Goal: Task Accomplishment & Management: Manage account settings

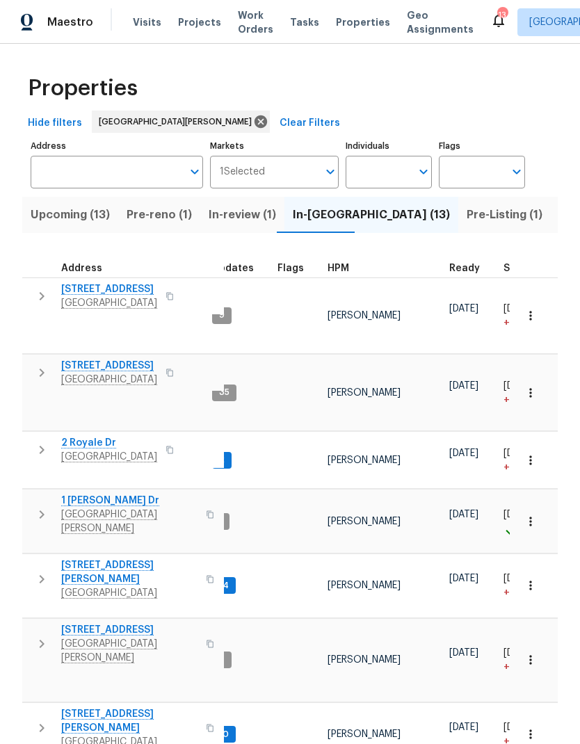
click at [340, 266] on span "HPM" at bounding box center [339, 269] width 22 height 10
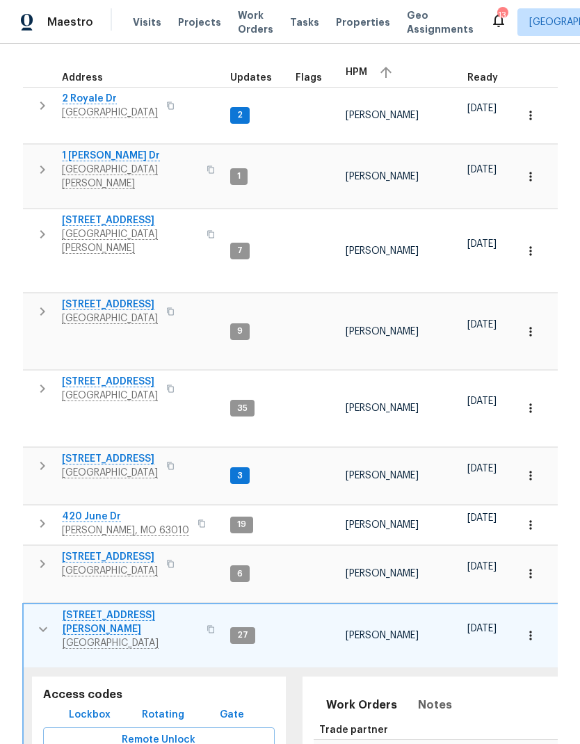
scroll to position [6, 0]
click at [101, 452] on span "5655 Chalet Hill Dr" at bounding box center [110, 459] width 96 height 14
click at [42, 621] on icon "button" at bounding box center [43, 629] width 17 height 17
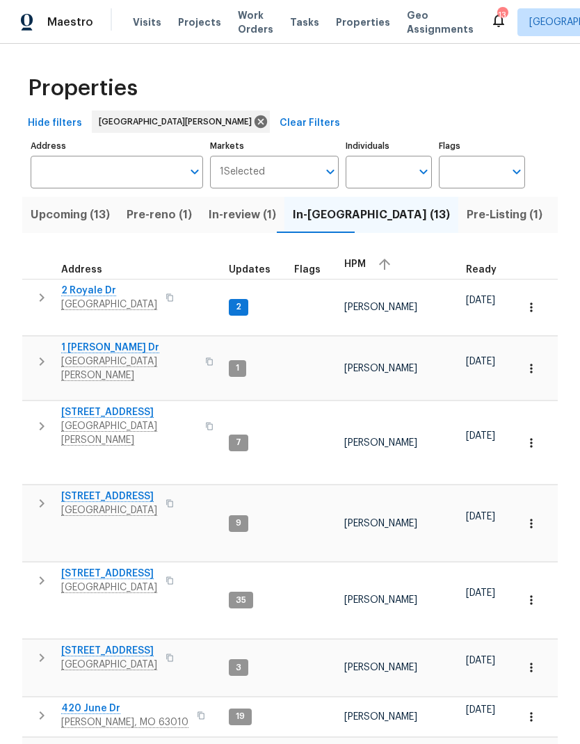
scroll to position [0, 0]
click at [467, 207] on span "Pre-Listing (1)" at bounding box center [505, 214] width 76 height 19
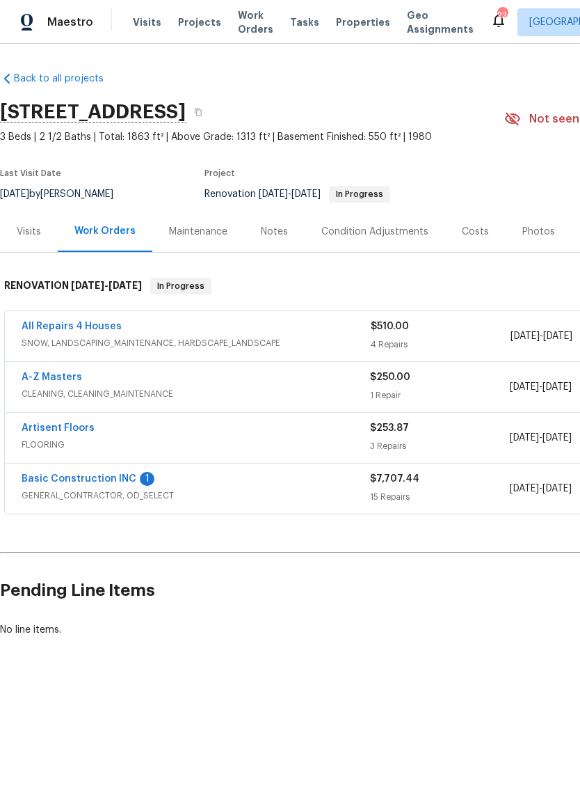
click at [59, 475] on link "Basic Construction INC" at bounding box center [79, 479] width 115 height 10
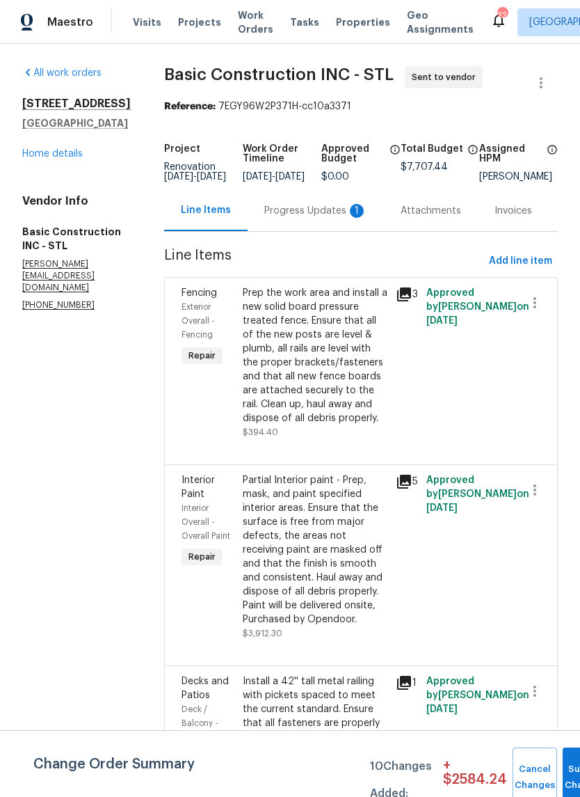
click at [300, 218] on div "Progress Updates 1" at bounding box center [315, 211] width 103 height 14
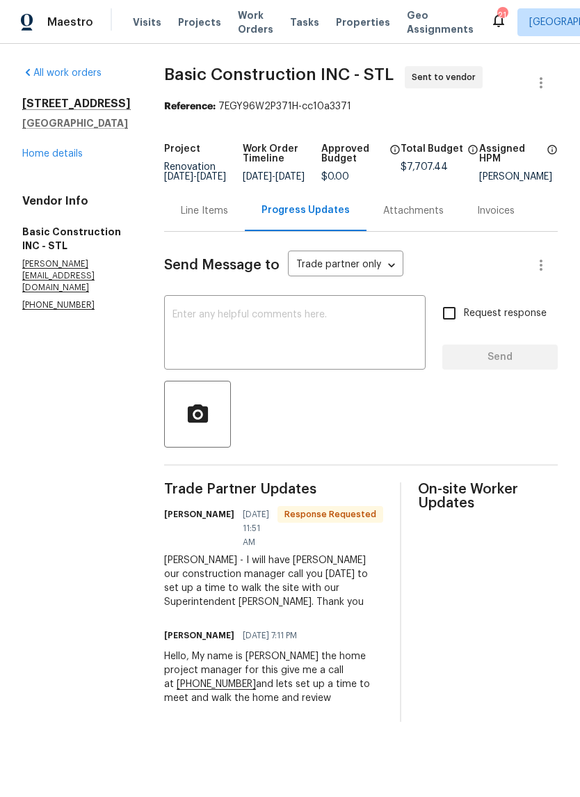
click at [353, 326] on textarea at bounding box center [295, 334] width 245 height 49
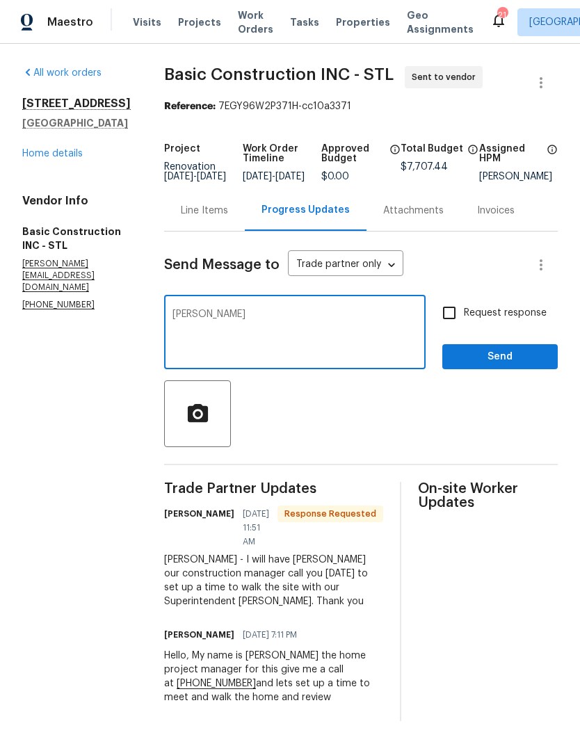
type textarea "Ty"
click at [454, 326] on input "Request response" at bounding box center [449, 312] width 29 height 29
checkbox input "true"
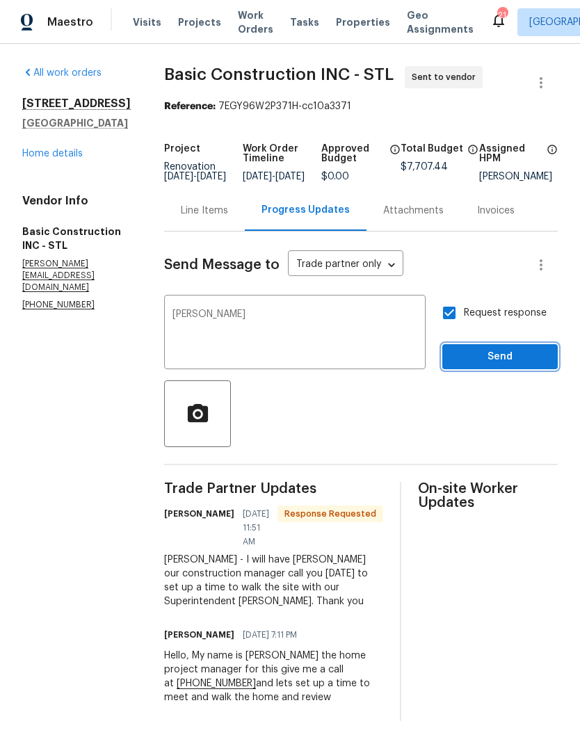
click at [502, 370] on button "Send" at bounding box center [499, 357] width 115 height 26
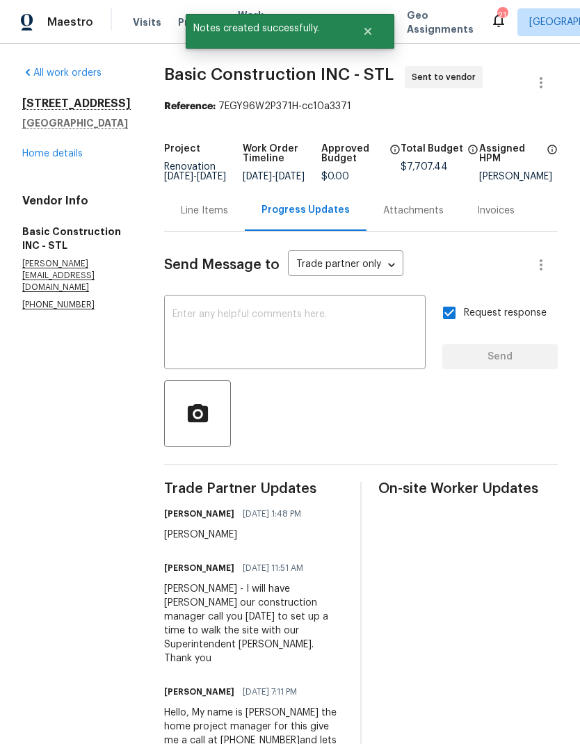
click at [46, 159] on link "Home details" at bounding box center [52, 154] width 61 height 10
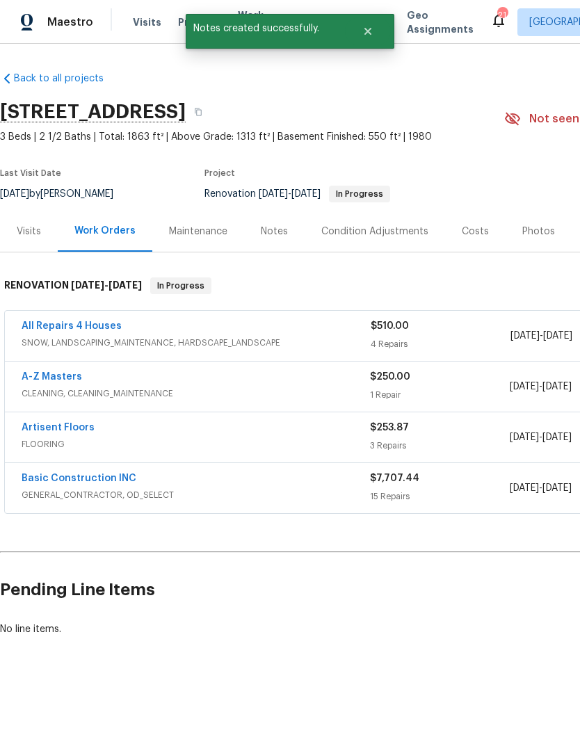
scroll to position [0, -1]
click at [363, 30] on icon "Close" at bounding box center [367, 31] width 11 height 11
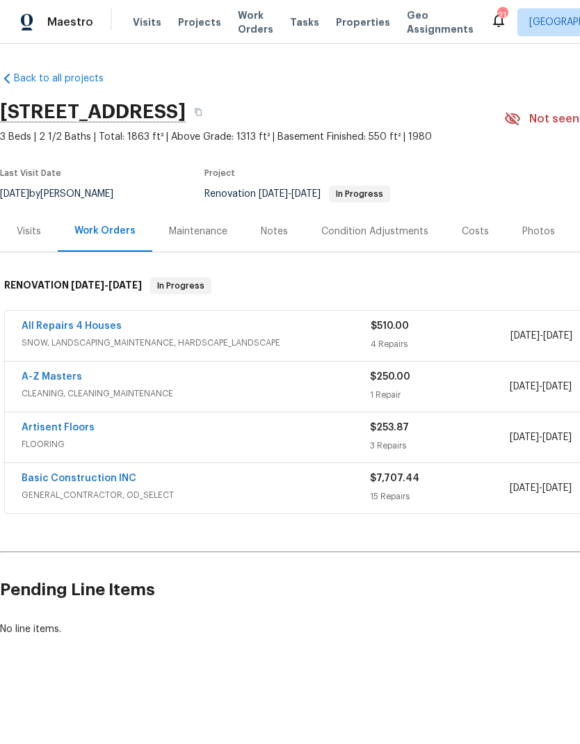
scroll to position [0, 0]
click at [350, 22] on span "Properties" at bounding box center [363, 22] width 54 height 14
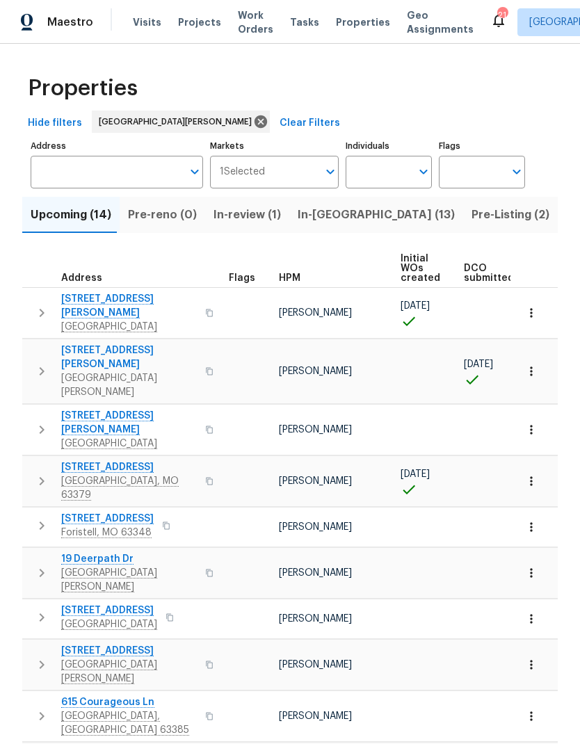
click at [270, 220] on span "In-review (1)" at bounding box center [247, 214] width 67 height 19
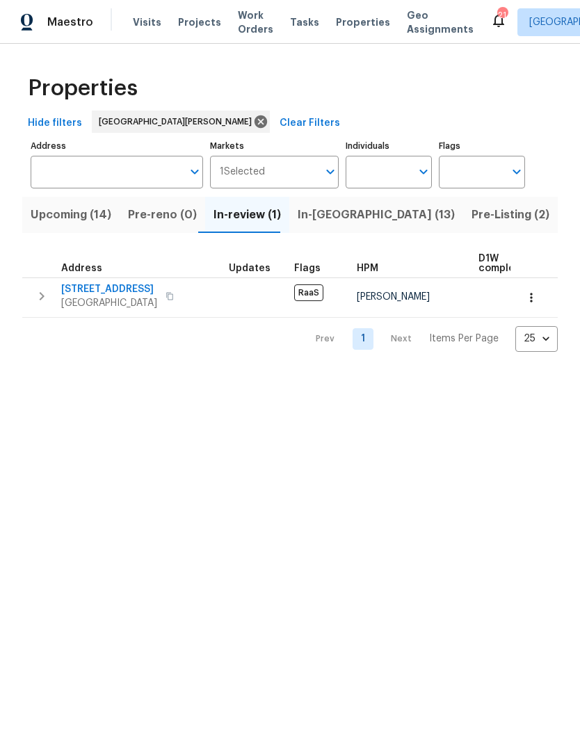
click at [330, 208] on span "In-[GEOGRAPHIC_DATA] (13)" at bounding box center [376, 214] width 157 height 19
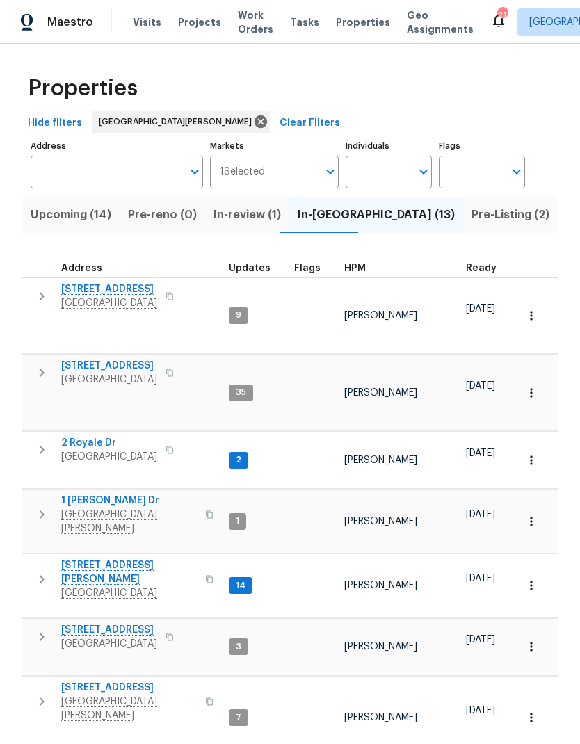
click at [362, 265] on div "HPM" at bounding box center [399, 269] width 111 height 10
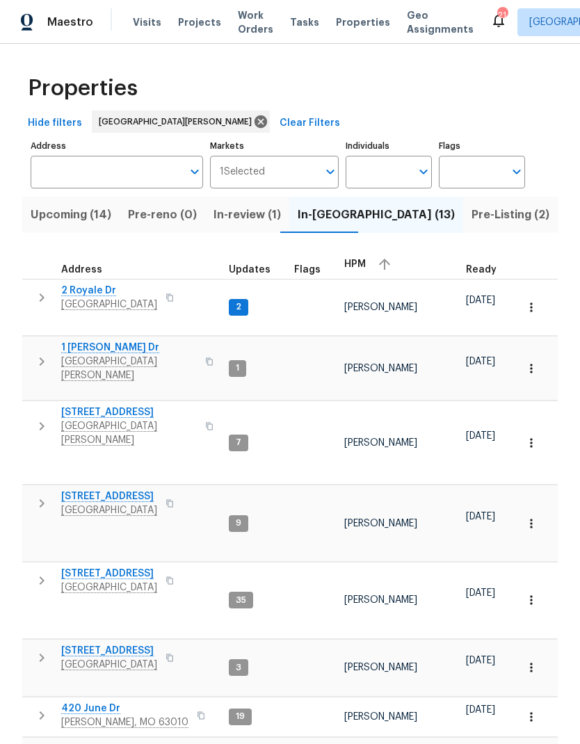
scroll to position [11, 0]
click at [127, 644] on span "5655 Chalet Hill Dr" at bounding box center [109, 651] width 96 height 14
click at [42, 573] on icon "button" at bounding box center [41, 581] width 17 height 17
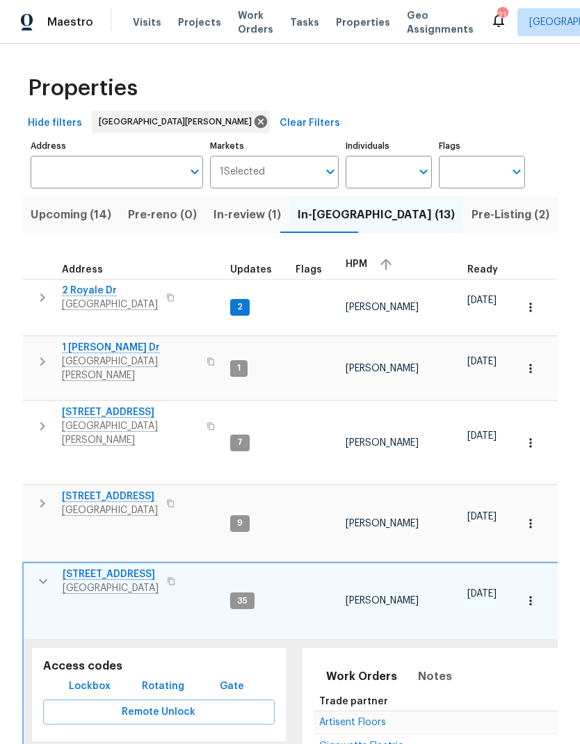
click at [93, 568] on span "[STREET_ADDRESS]" at bounding box center [111, 575] width 96 height 14
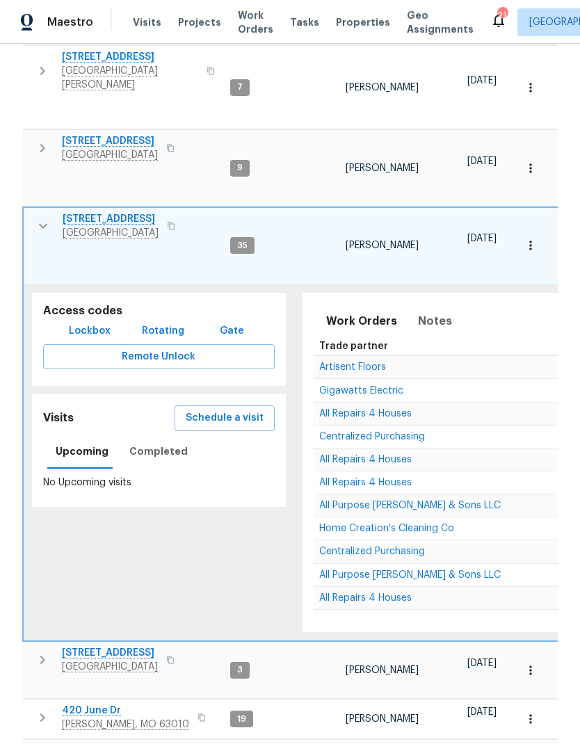
click at [46, 218] on icon "button" at bounding box center [43, 226] width 17 height 17
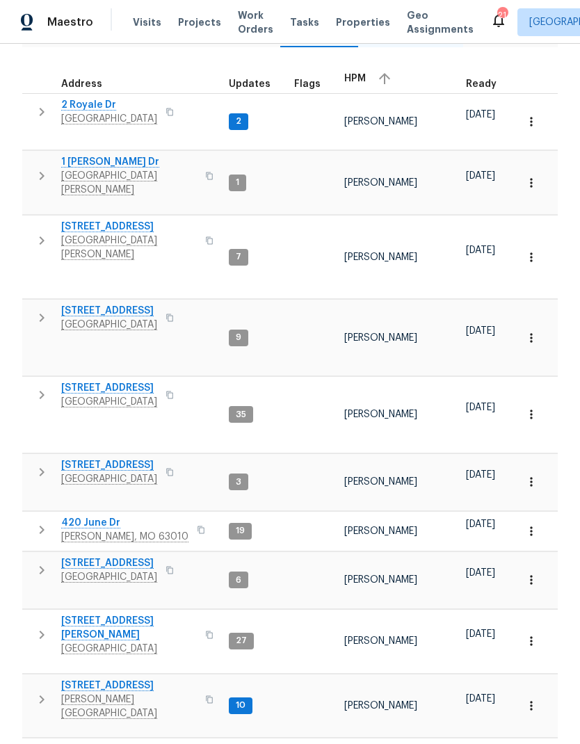
scroll to position [56, 0]
click at [157, 557] on span "3049 Summerfield Manor Dr" at bounding box center [109, 564] width 96 height 14
click at [74, 516] on span "420 June Dr" at bounding box center [124, 523] width 127 height 14
click at [80, 614] on span "4642 Theiss Rd" at bounding box center [129, 628] width 136 height 28
click at [86, 679] on span "611 S 3rd St" at bounding box center [129, 686] width 136 height 14
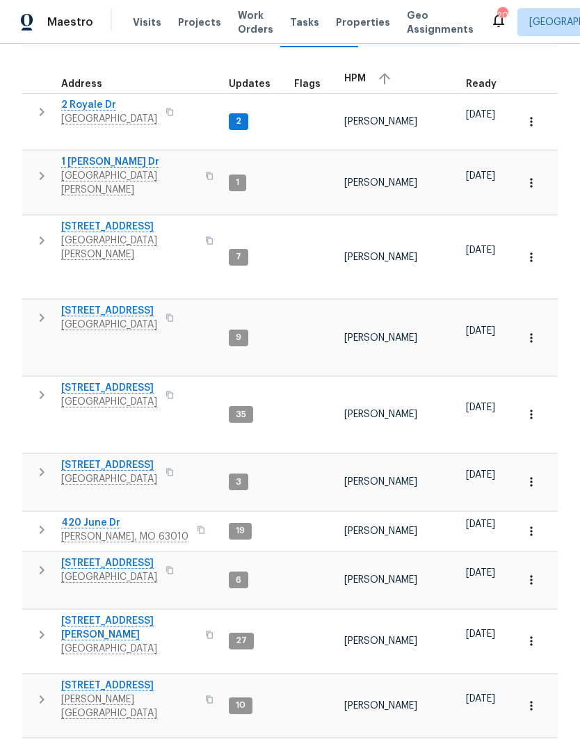
scroll to position [11, 0]
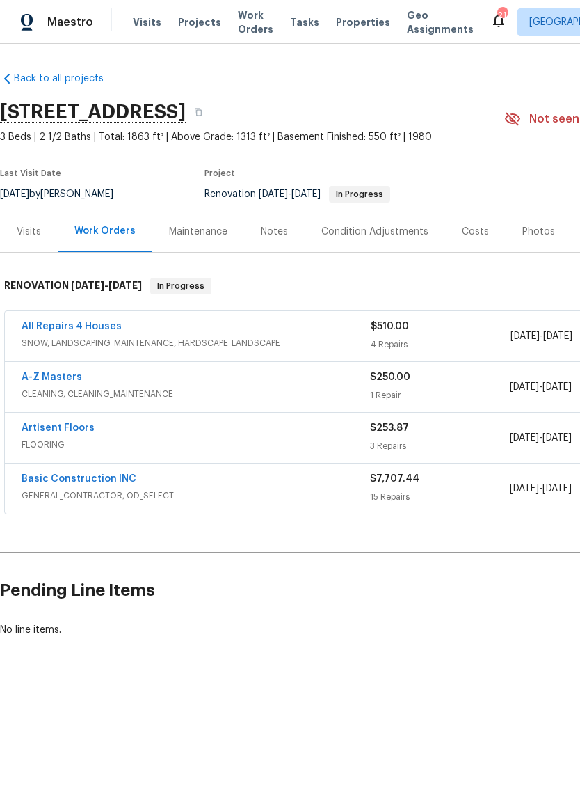
click at [278, 228] on div "Notes" at bounding box center [274, 232] width 27 height 14
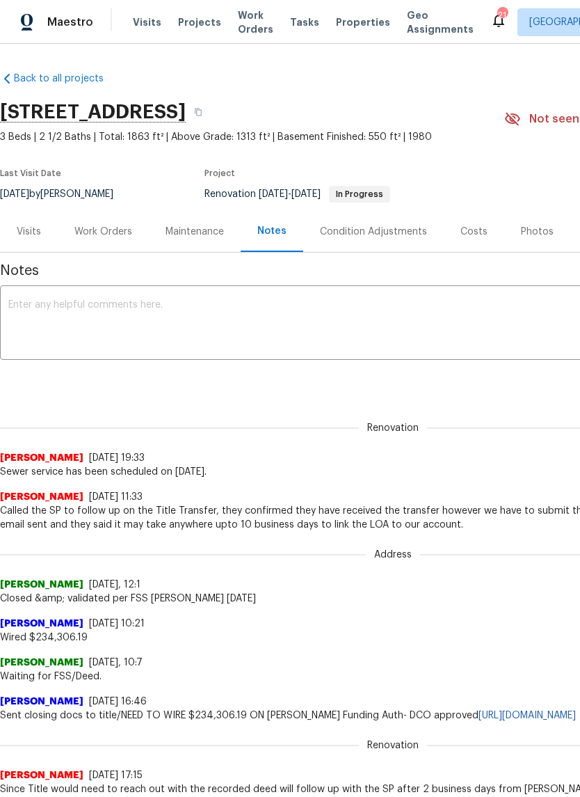
click at [321, 318] on textarea at bounding box center [392, 324] width 769 height 49
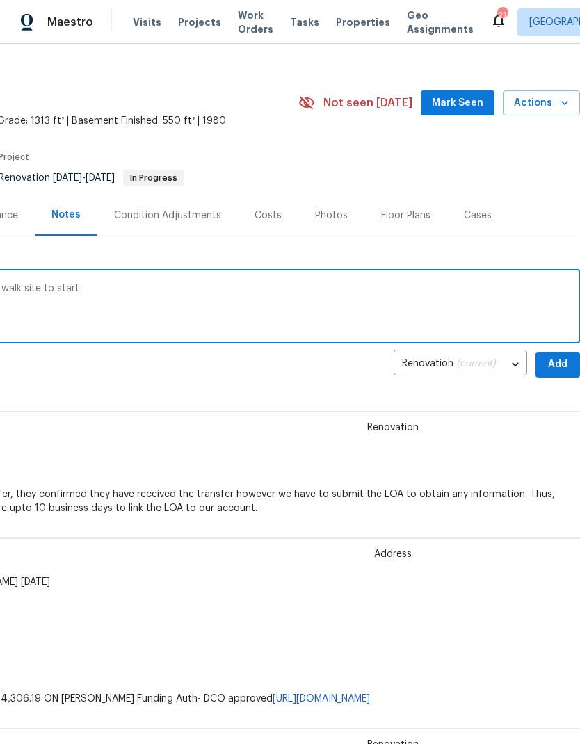
scroll to position [15, 206]
type textarea "Sent basic construction WO to review and walk site to start"
click at [552, 372] on span "Add" at bounding box center [558, 365] width 22 height 17
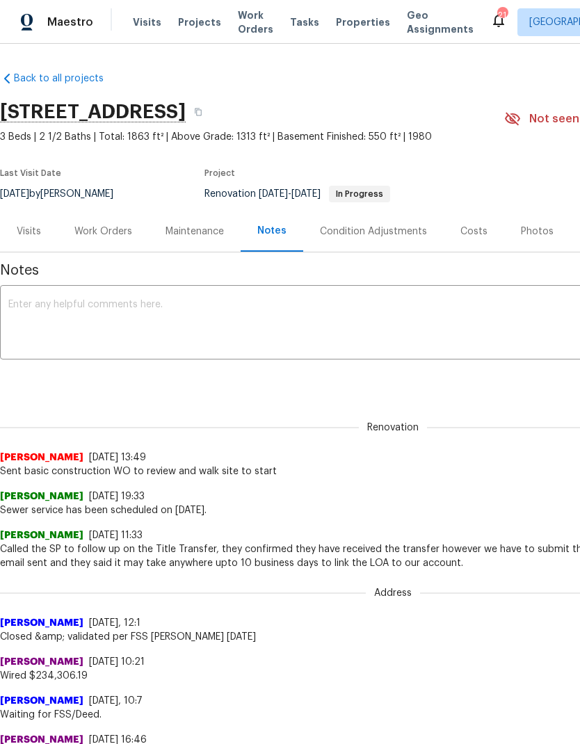
scroll to position [0, 0]
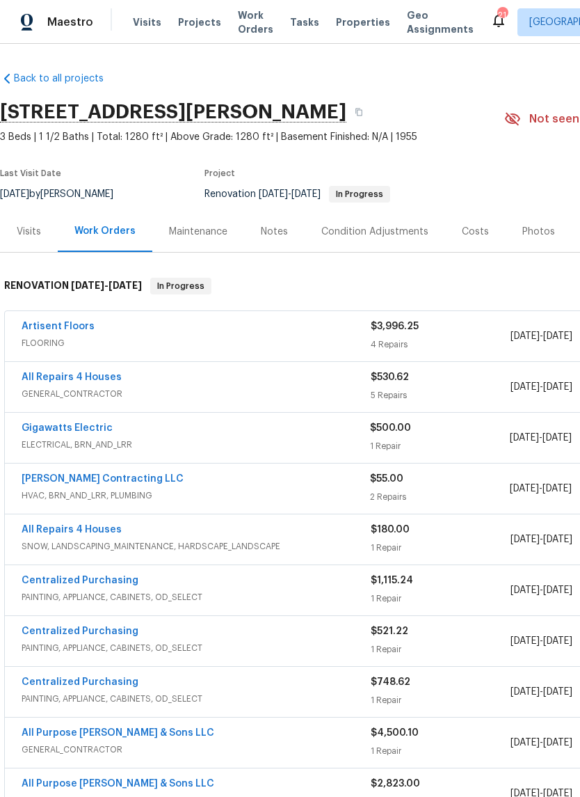
click at [285, 230] on div "Notes" at bounding box center [274, 231] width 61 height 41
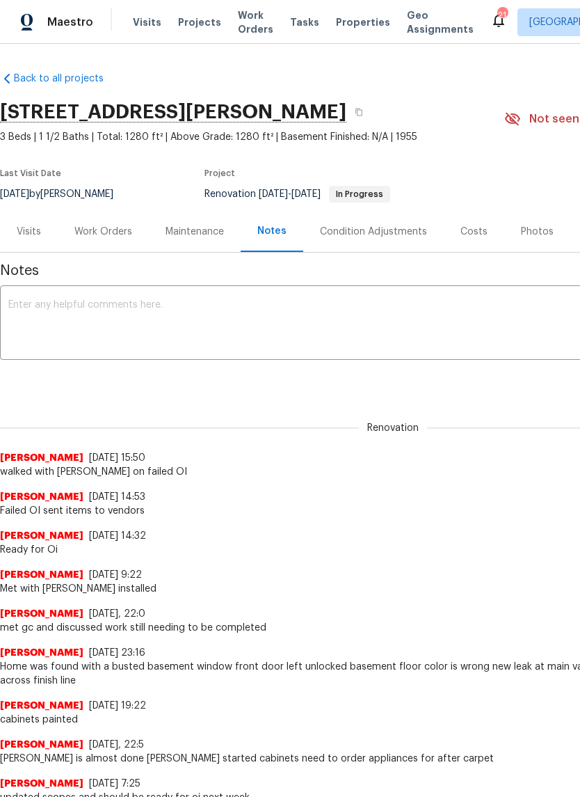
click at [432, 330] on textarea at bounding box center [392, 324] width 769 height 49
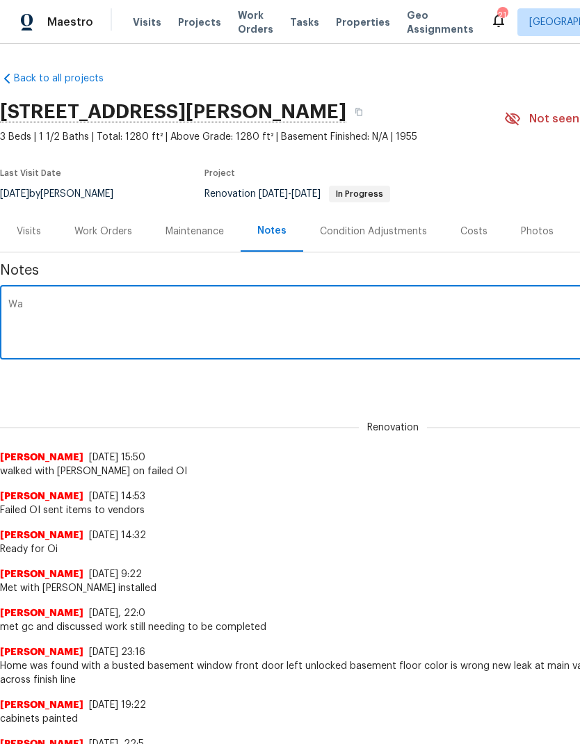
type textarea "W"
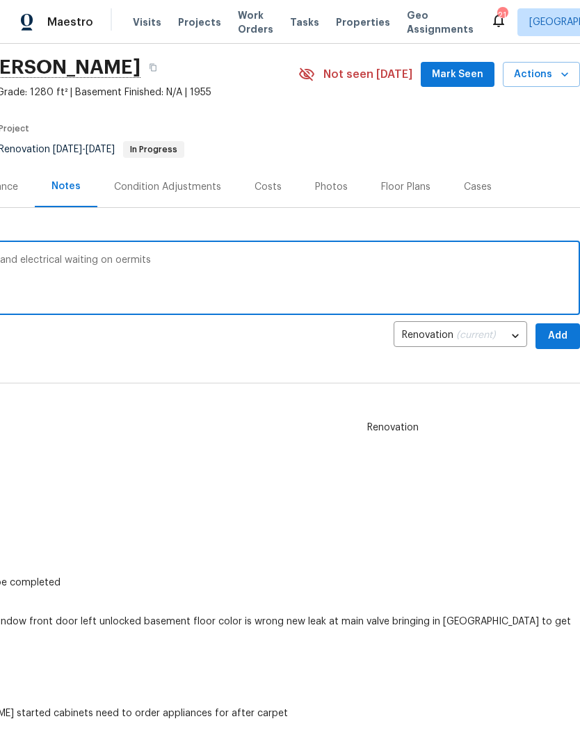
scroll to position [45, 206]
type textarea "All oi items complete other than plumbing and electrical waiting on oermits"
click at [555, 336] on span "Add" at bounding box center [558, 336] width 22 height 17
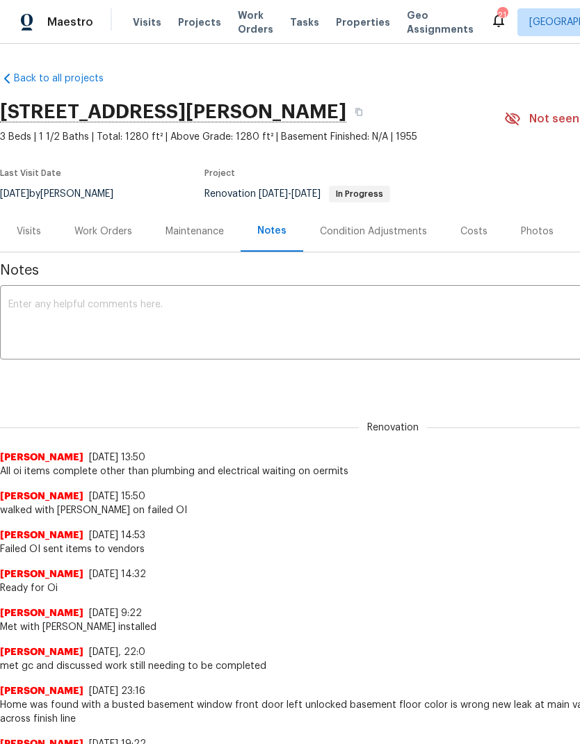
scroll to position [0, 0]
click at [118, 231] on div "Work Orders" at bounding box center [103, 232] width 58 height 14
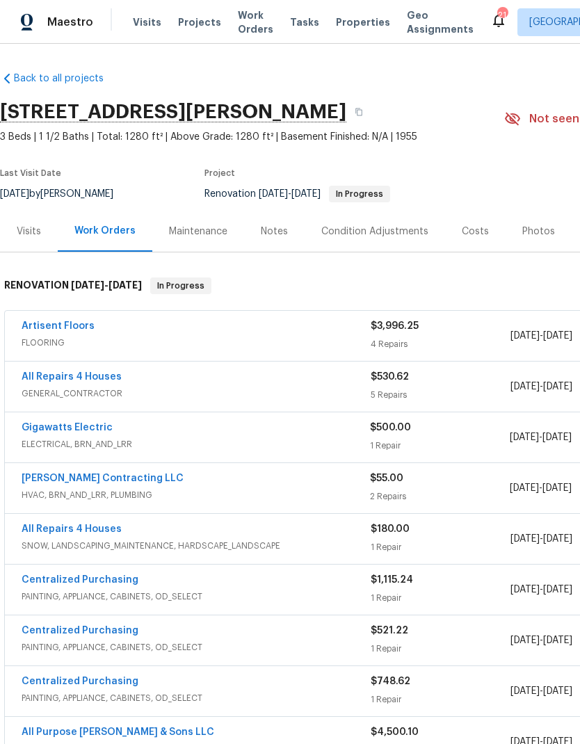
click at [112, 477] on link "[PERSON_NAME] Contracting LLC" at bounding box center [103, 479] width 162 height 10
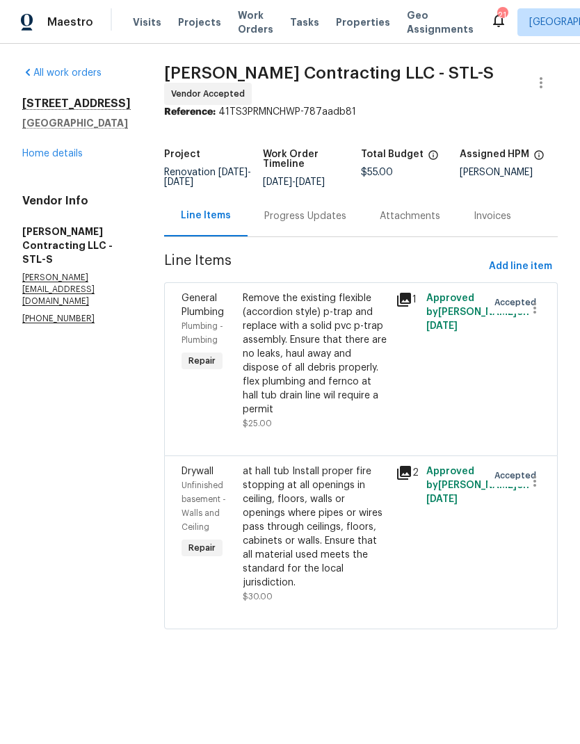
click at [283, 219] on div "Progress Updates" at bounding box center [305, 216] width 82 height 14
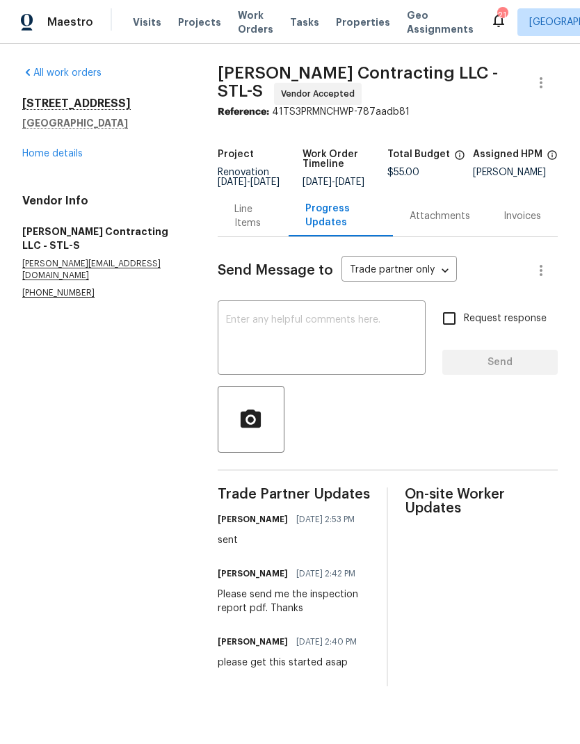
click at [328, 339] on textarea at bounding box center [321, 339] width 191 height 49
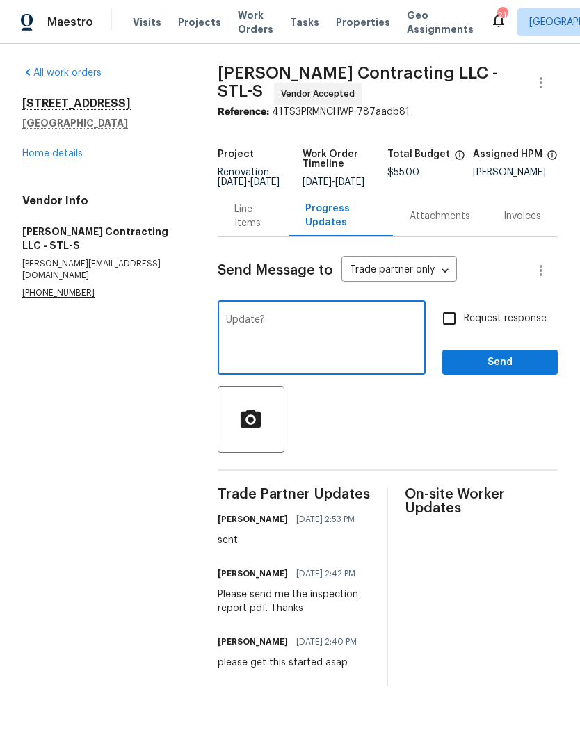
type textarea "Update?"
click at [444, 325] on input "Request response" at bounding box center [449, 318] width 29 height 29
checkbox input "true"
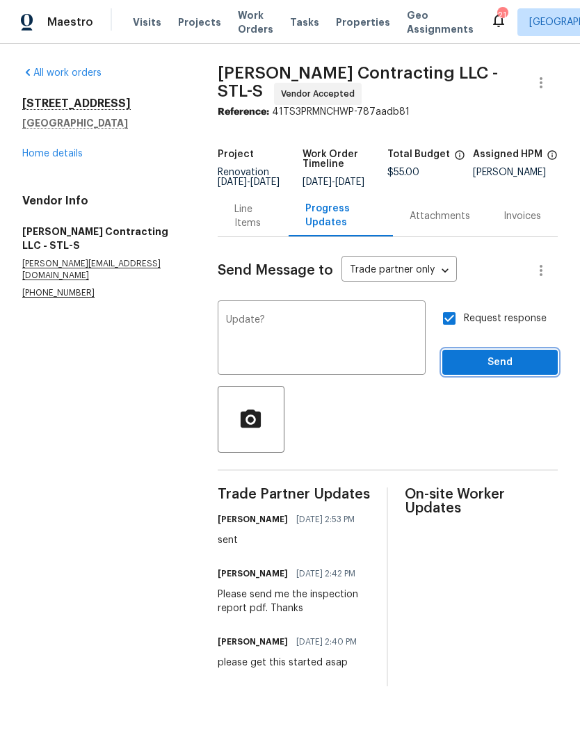
click at [500, 372] on span "Send" at bounding box center [500, 362] width 93 height 17
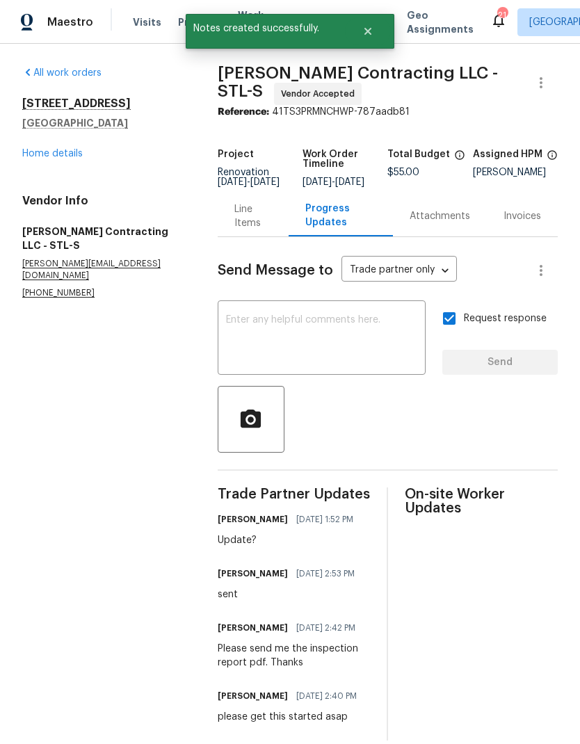
click at [73, 157] on link "Home details" at bounding box center [52, 154] width 61 height 10
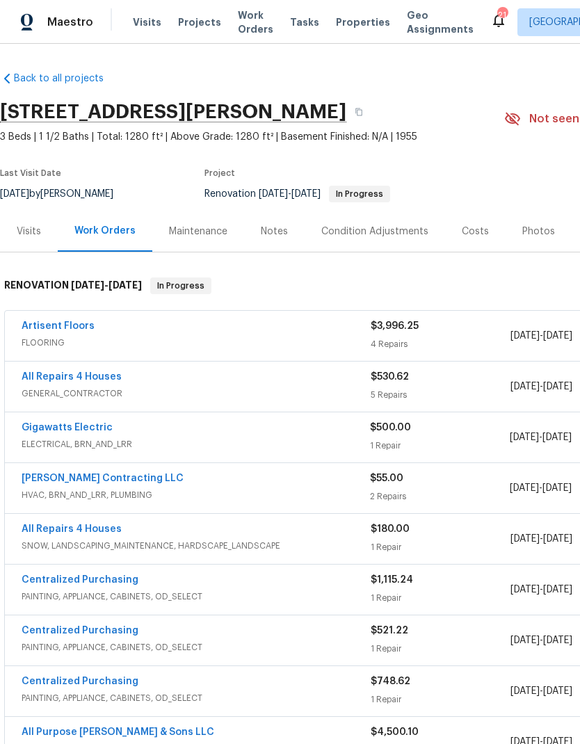
click at [350, 21] on span "Properties" at bounding box center [363, 22] width 54 height 14
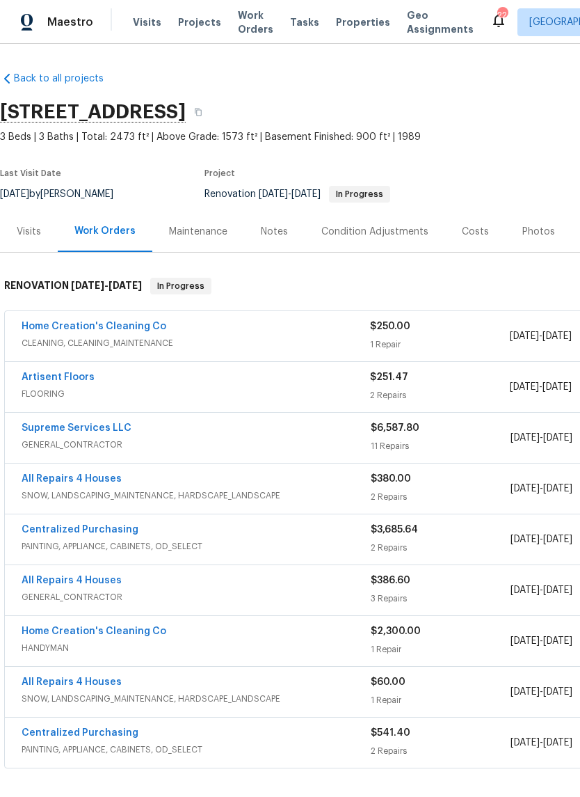
click at [292, 225] on div "Notes" at bounding box center [274, 231] width 61 height 41
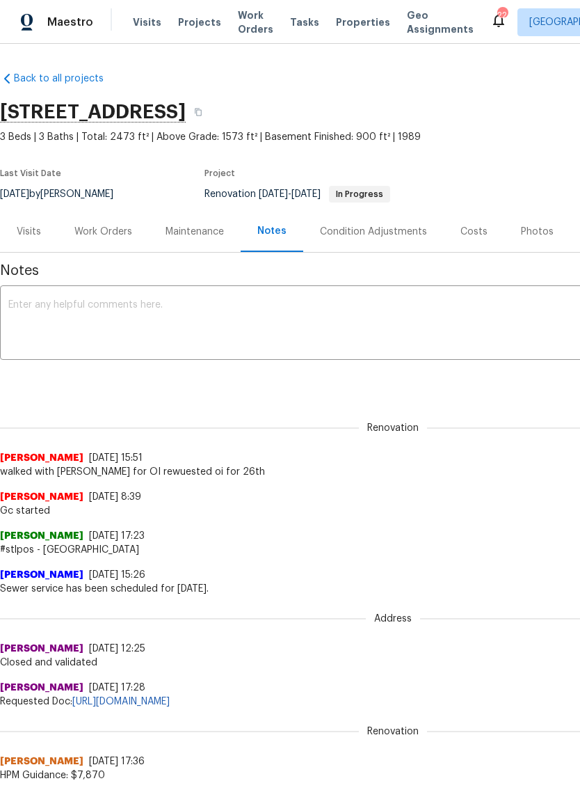
click at [382, 297] on div "x ​" at bounding box center [393, 324] width 786 height 71
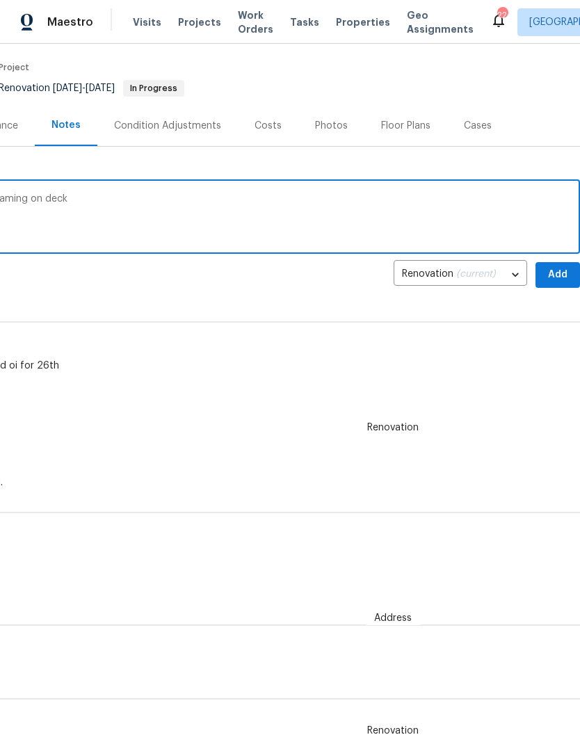
scroll to position [106, 206]
type textarea "Failed oi for plumbing related issues and framing on deck Writing line items"
click at [554, 276] on span "Add" at bounding box center [558, 274] width 22 height 17
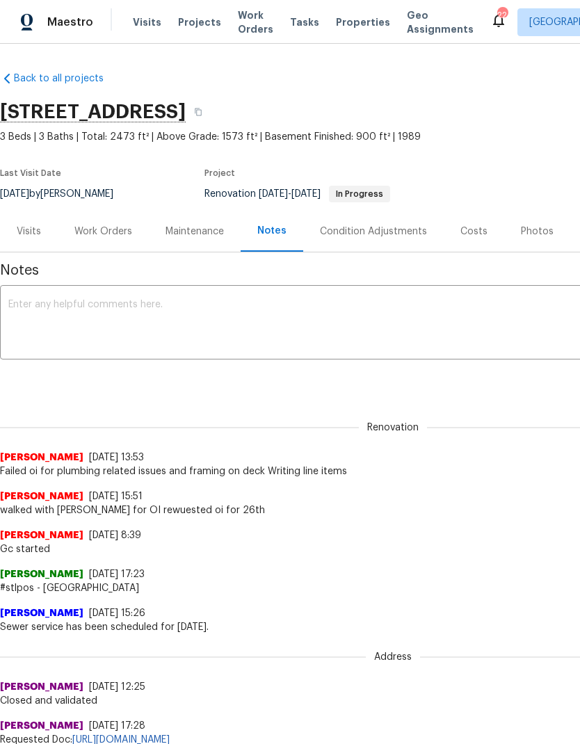
scroll to position [0, 0]
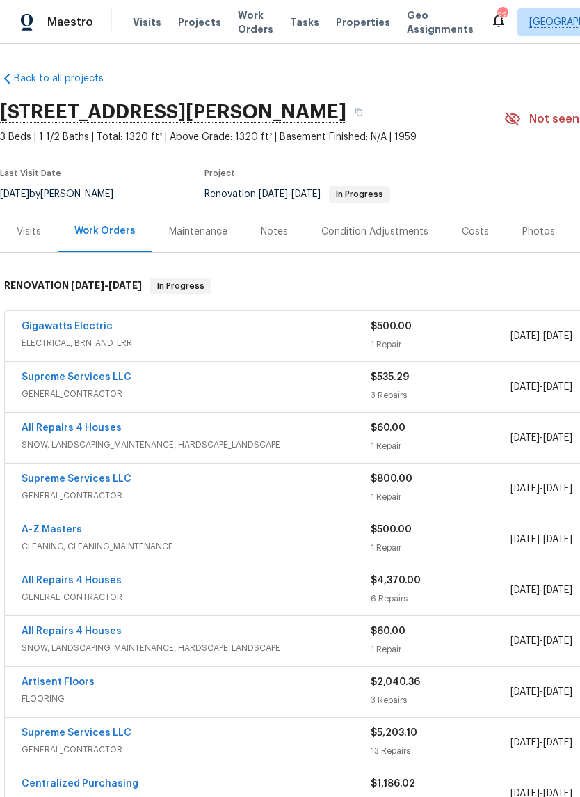
click at [47, 324] on link "Gigawatts Electric" at bounding box center [67, 326] width 91 height 10
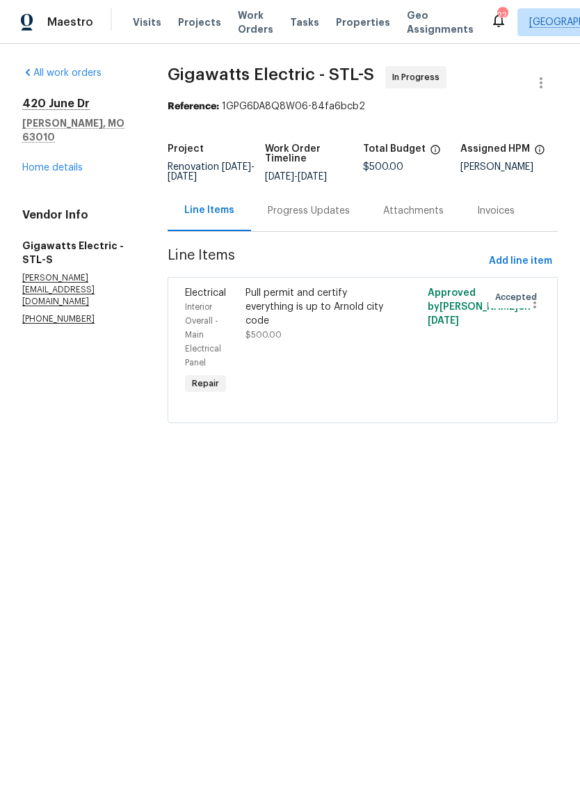
click at [337, 218] on div "Progress Updates" at bounding box center [309, 211] width 82 height 14
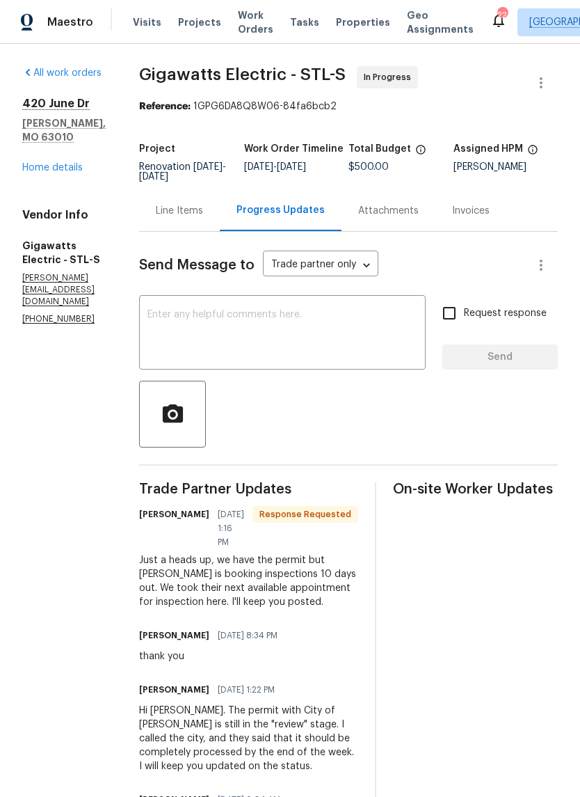
click at [358, 298] on div "Send Message to Trade partner only Trade partner only ​ x ​ Request response Se…" at bounding box center [348, 715] width 419 height 966
click at [329, 335] on textarea at bounding box center [282, 334] width 270 height 49
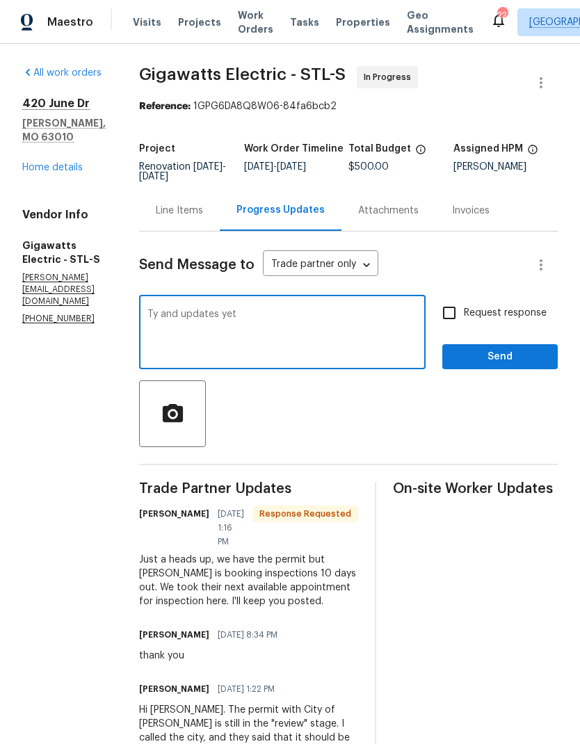
type textarea "Ty and updates yet"
click at [452, 328] on input "Request response" at bounding box center [449, 312] width 29 height 29
checkbox input "true"
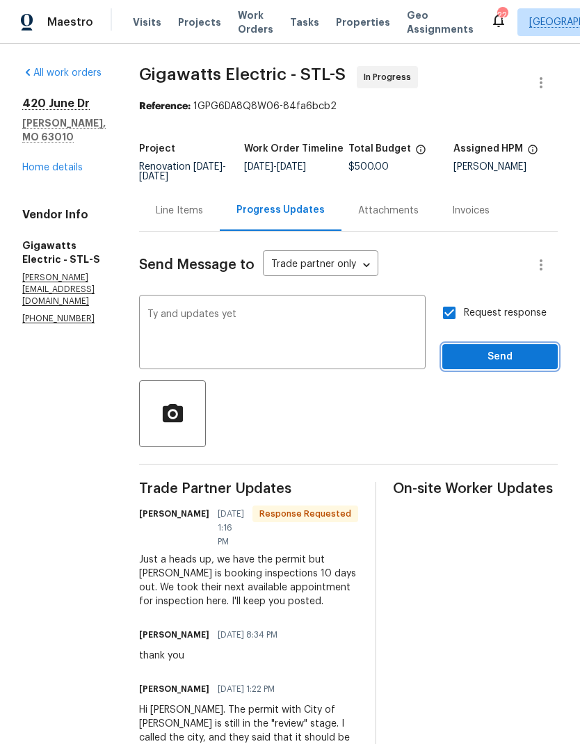
click at [497, 366] on span "Send" at bounding box center [500, 357] width 93 height 17
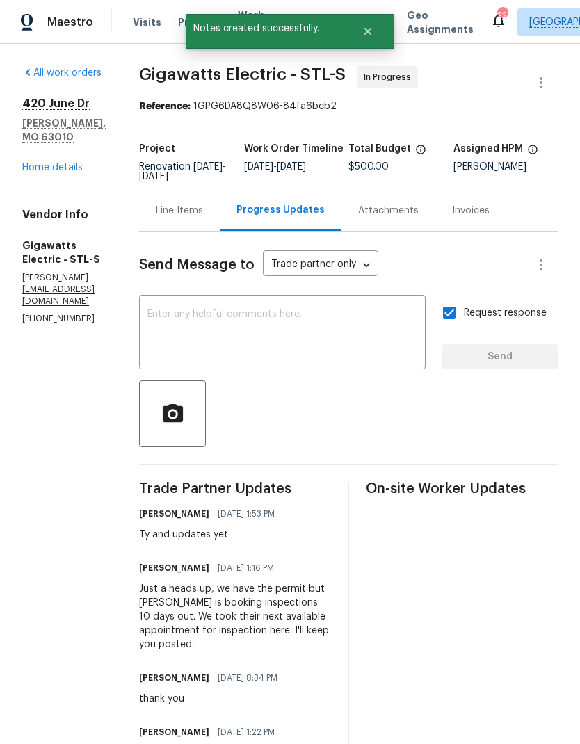
click at [38, 163] on link "Home details" at bounding box center [52, 168] width 61 height 10
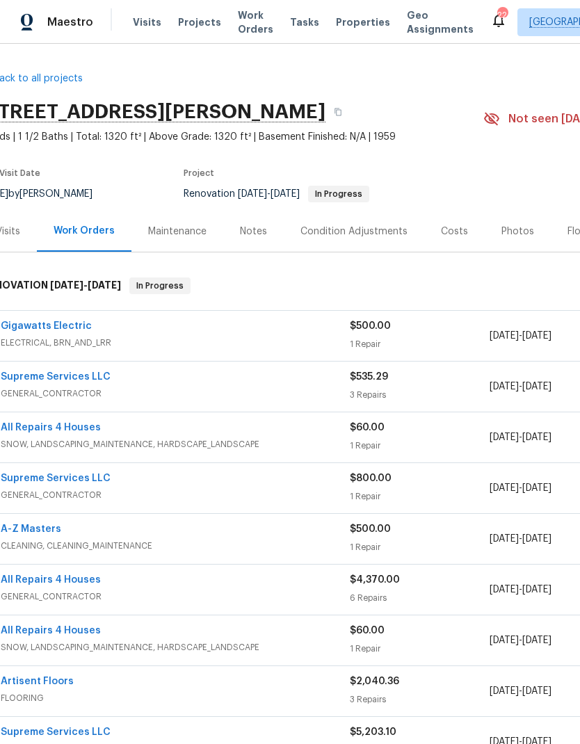
scroll to position [0, 22]
click at [250, 231] on div "Notes" at bounding box center [252, 232] width 27 height 14
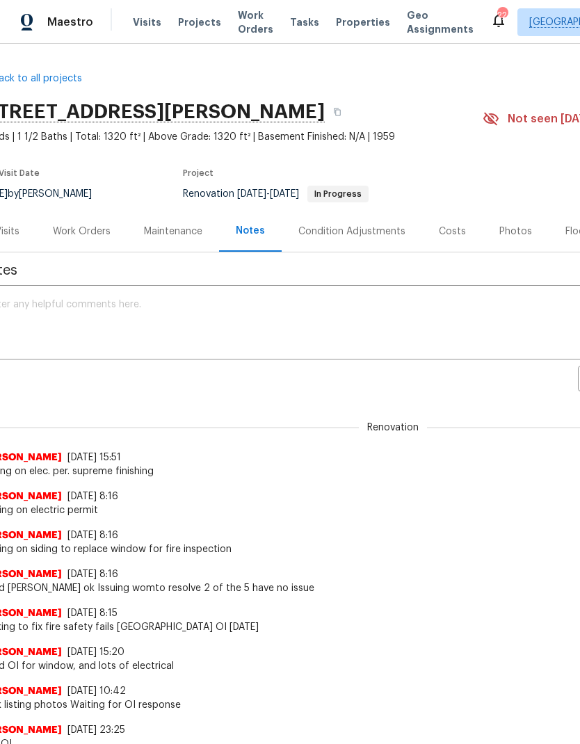
click at [296, 319] on textarea at bounding box center [371, 324] width 769 height 49
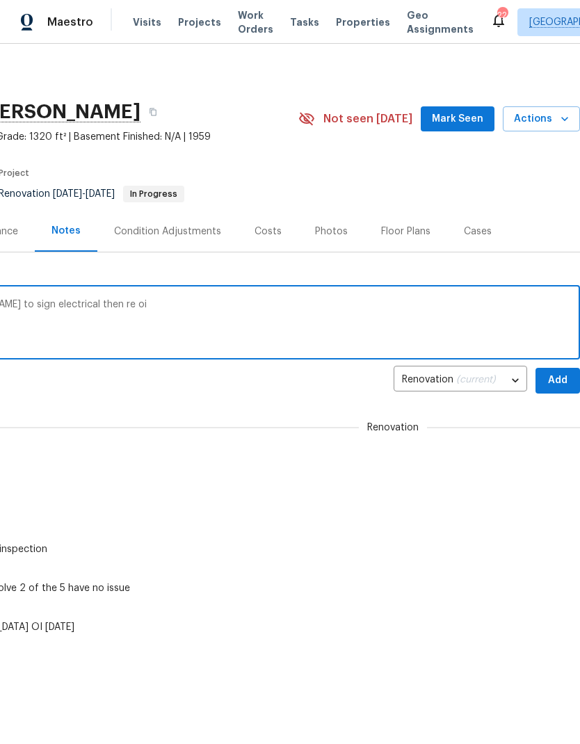
scroll to position [0, 206]
type textarea "Have permit in hand waiting on Arnold to sign electrical then re oi"
click at [557, 378] on span "Add" at bounding box center [558, 380] width 22 height 17
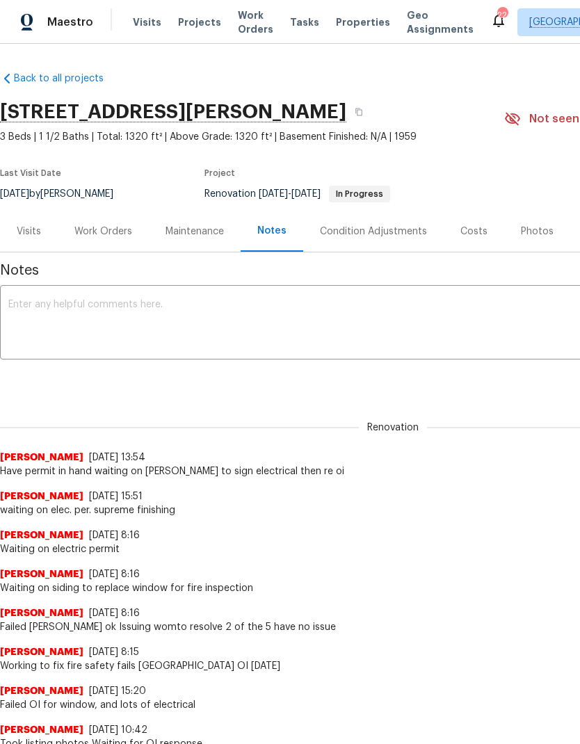
scroll to position [0, 0]
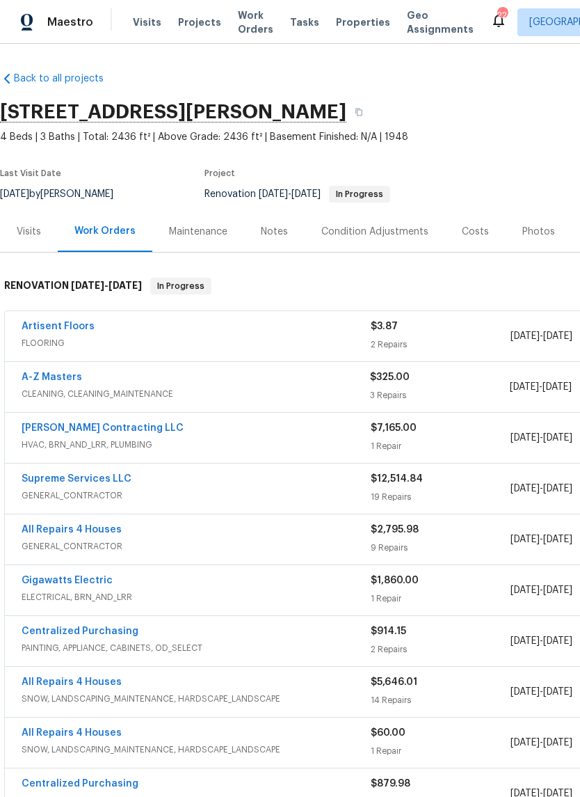
click at [286, 234] on div "Notes" at bounding box center [274, 231] width 61 height 41
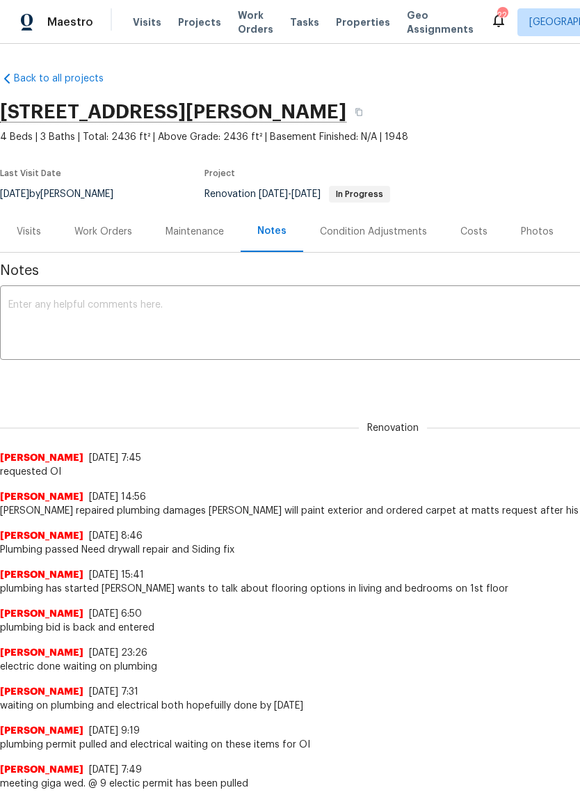
click at [301, 305] on textarea at bounding box center [392, 324] width 769 height 49
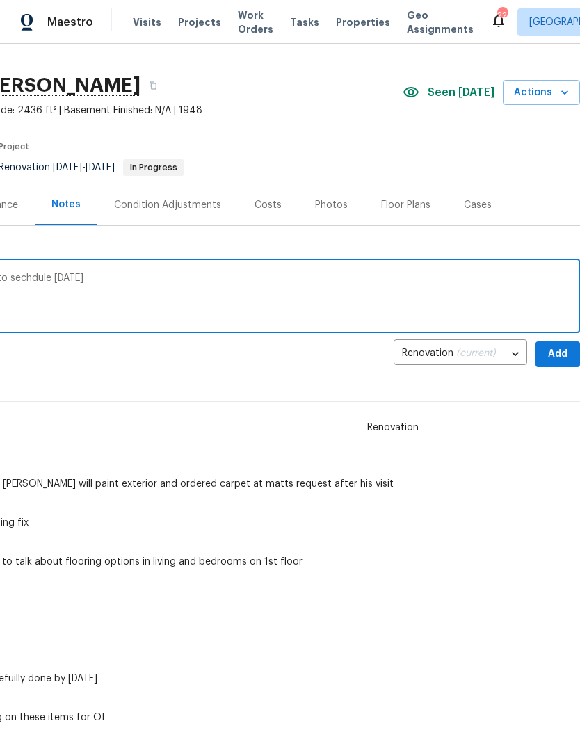
scroll to position [29, 206]
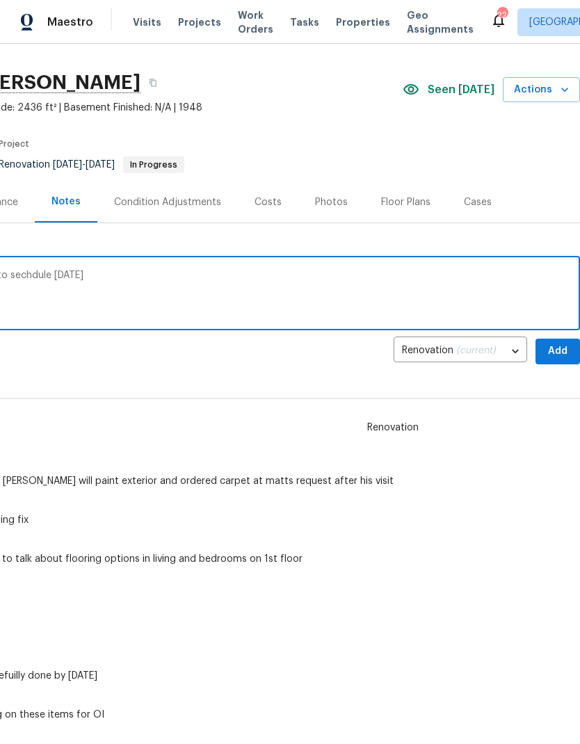
type textarea "Oi rescheduled inspector [PERSON_NAME] to sechdule [DATE]"
click at [557, 349] on span "Add" at bounding box center [558, 351] width 22 height 17
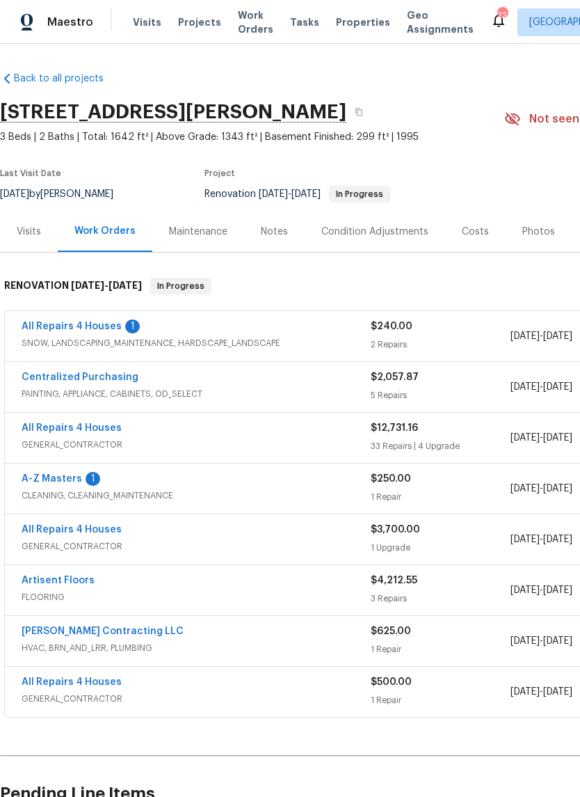
click at [47, 324] on link "All Repairs 4 Houses" at bounding box center [72, 326] width 100 height 10
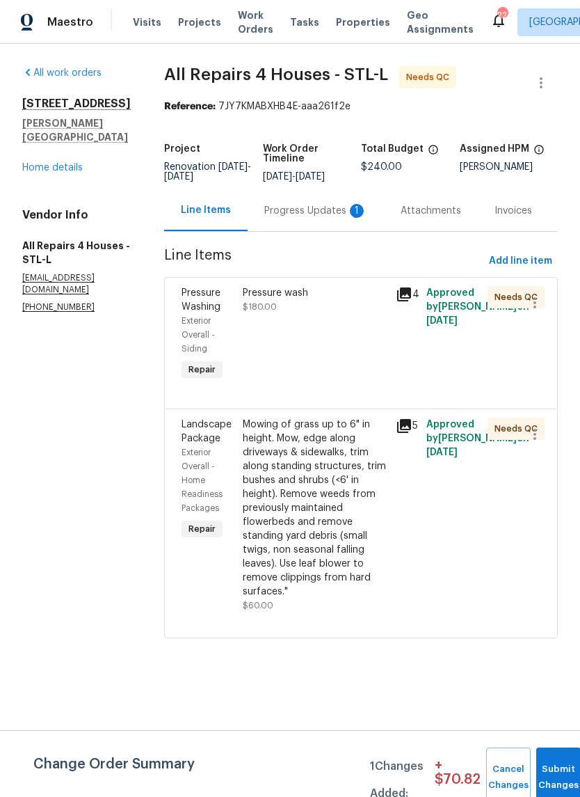
click at [365, 353] on div "Pressure wash $180.00" at bounding box center [315, 335] width 153 height 106
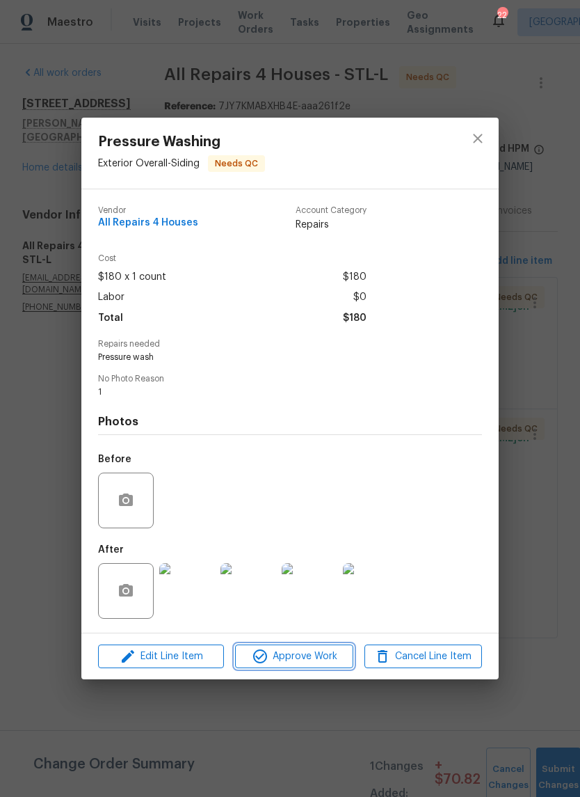
click at [321, 655] on span "Approve Work" at bounding box center [293, 656] width 109 height 17
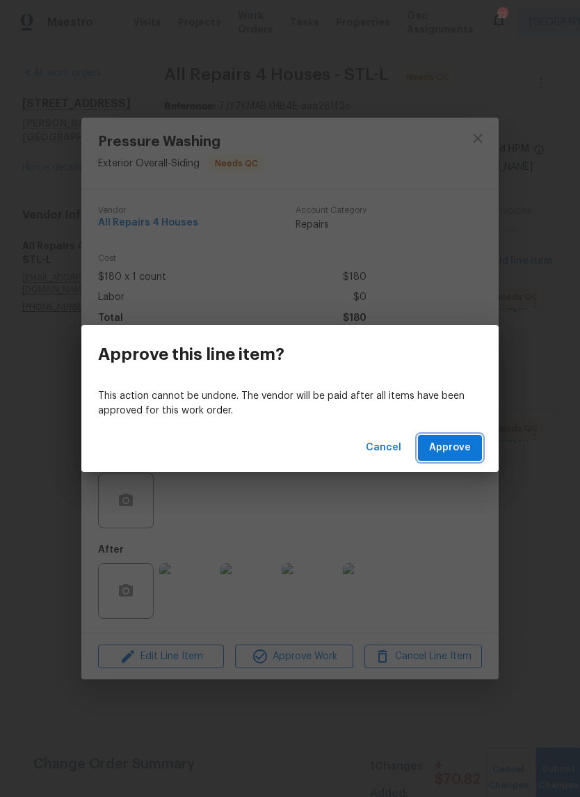
click at [452, 447] on span "Approve" at bounding box center [450, 447] width 42 height 17
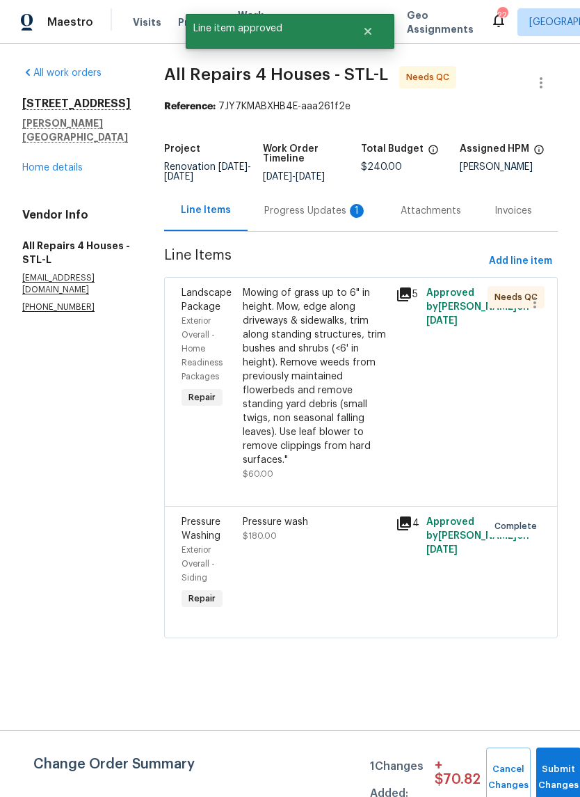
click at [355, 383] on div "Mowing of grass up to 6" in height. Mow, edge along driveways & sidewalks, trim…" at bounding box center [315, 376] width 145 height 181
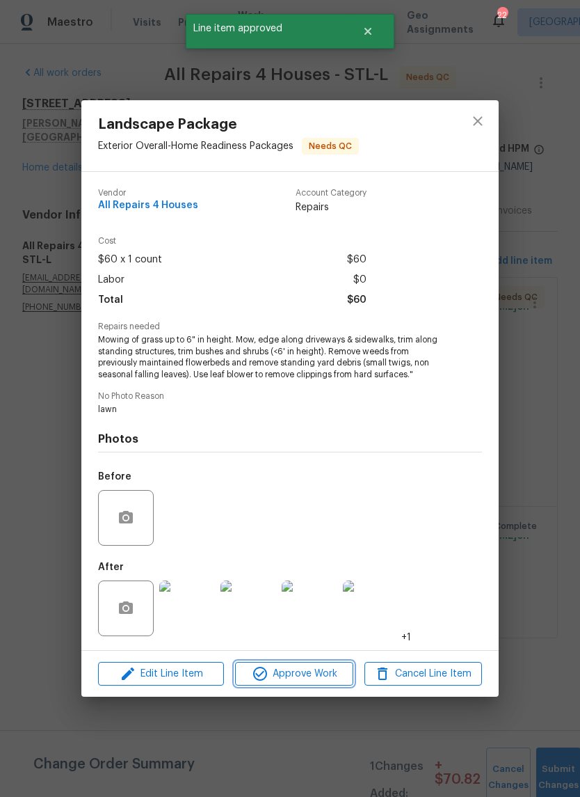
click at [312, 674] on span "Approve Work" at bounding box center [293, 673] width 109 height 17
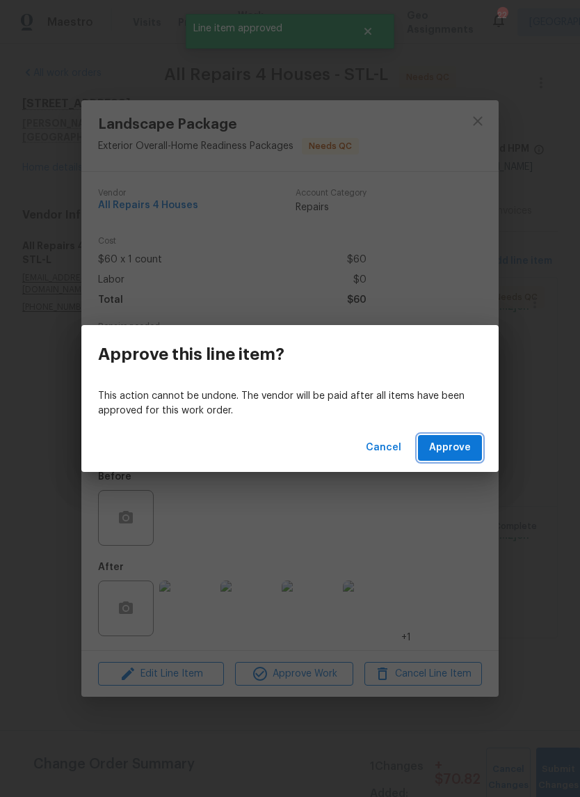
click at [454, 450] on span "Approve" at bounding box center [450, 447] width 42 height 17
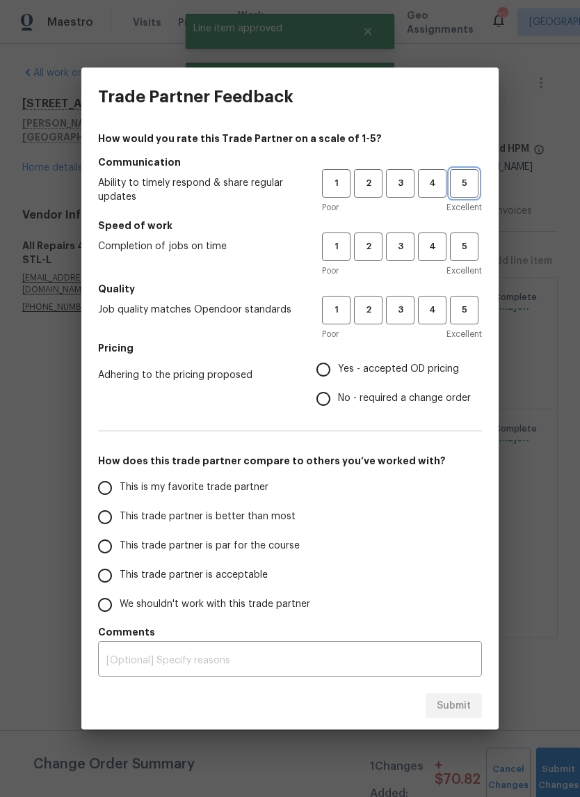
click at [465, 191] on button "5" at bounding box center [464, 183] width 29 height 29
click at [465, 260] on button "5" at bounding box center [464, 246] width 29 height 29
click at [465, 307] on span "5" at bounding box center [465, 310] width 26 height 16
click at [381, 367] on span "Yes - accepted OD pricing" at bounding box center [398, 369] width 121 height 15
click at [338, 367] on input "Yes - accepted OD pricing" at bounding box center [323, 369] width 29 height 29
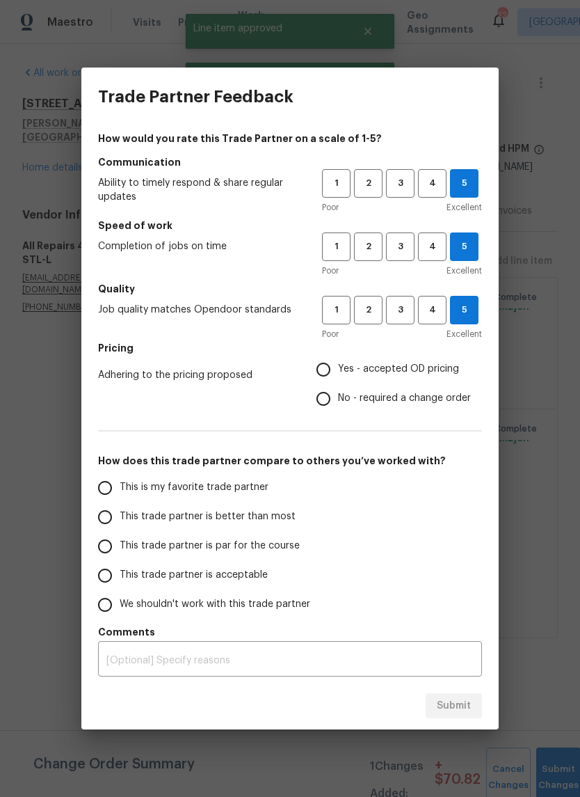
radio input "true"
click at [241, 490] on span "This is my favorite trade partner" at bounding box center [194, 487] width 149 height 15
click at [120, 490] on input "This is my favorite trade partner" at bounding box center [104, 487] width 29 height 29
click at [456, 705] on span "Submit" at bounding box center [454, 705] width 34 height 17
radio input "true"
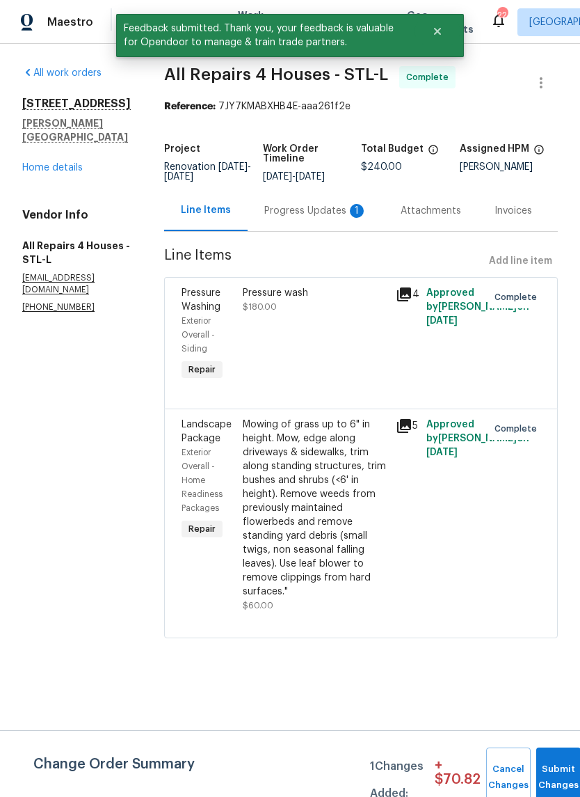
click at [340, 218] on div "Progress Updates 1" at bounding box center [315, 211] width 103 height 14
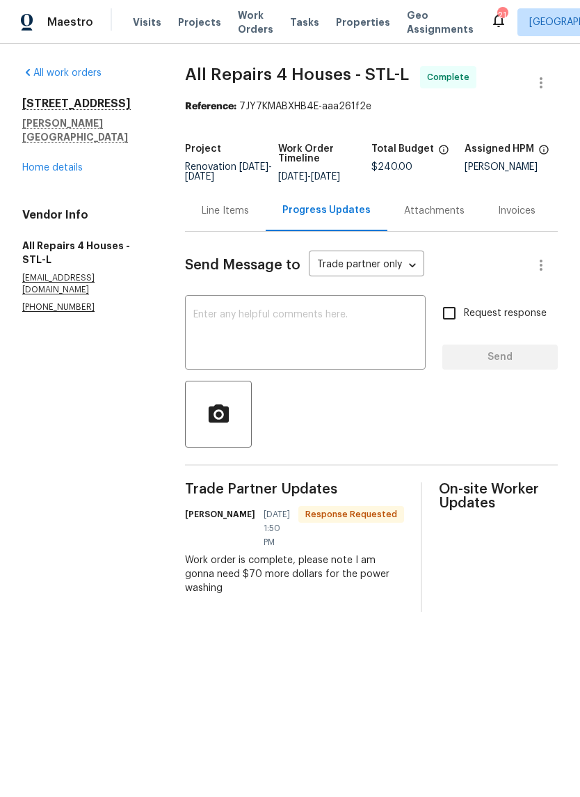
click at [36, 163] on link "Home details" at bounding box center [52, 168] width 61 height 10
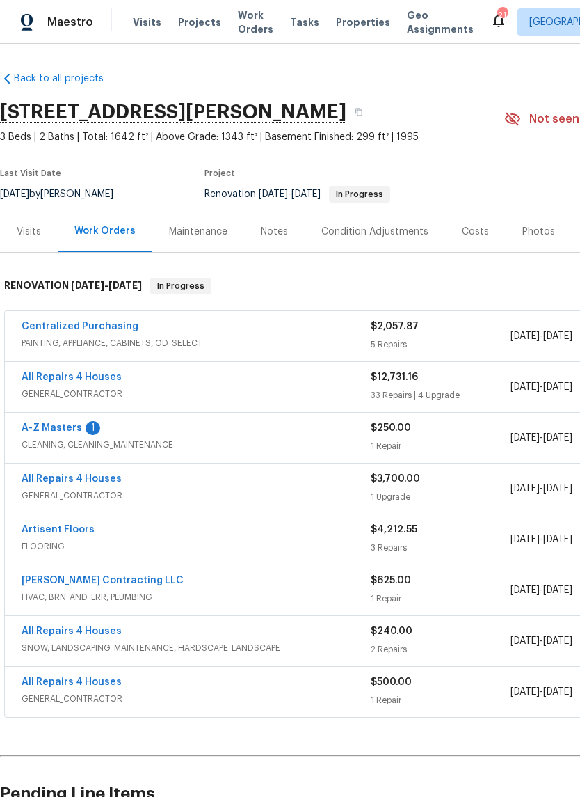
click at [48, 428] on link "A-Z Masters" at bounding box center [52, 428] width 61 height 10
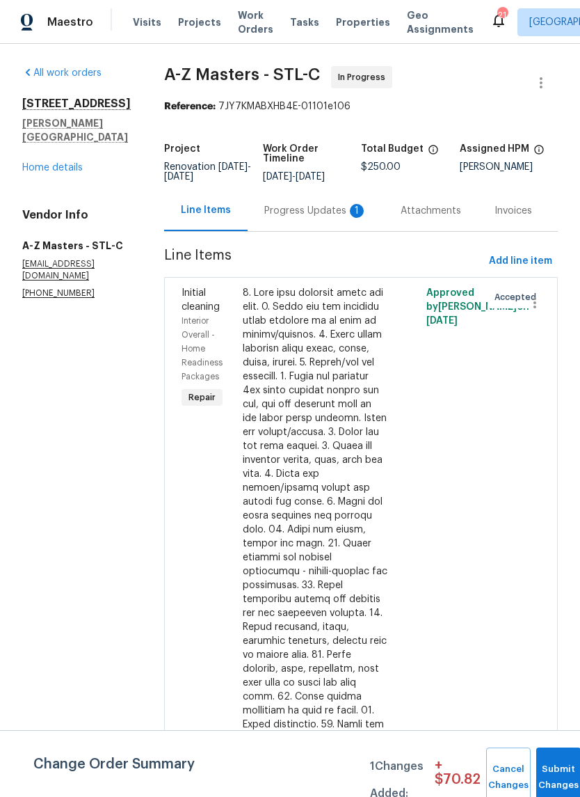
click at [276, 211] on div "Progress Updates 1" at bounding box center [315, 211] width 103 height 14
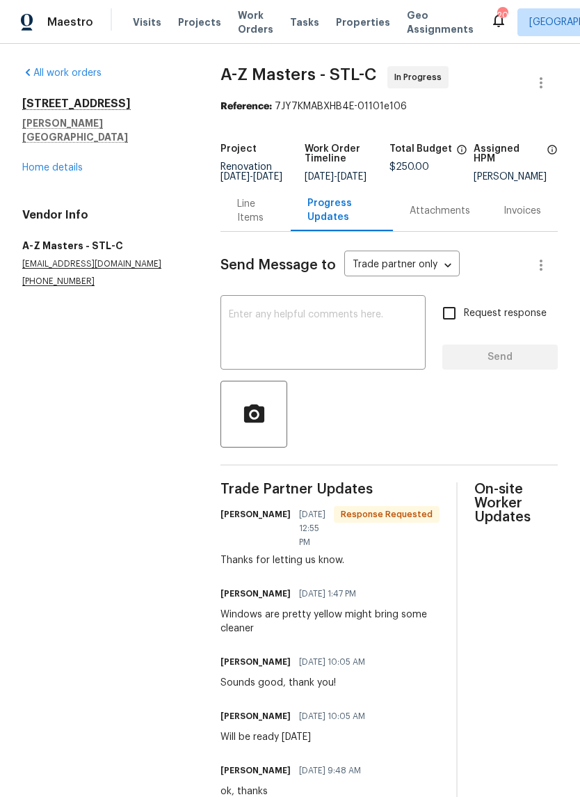
click at [39, 163] on link "Home details" at bounding box center [52, 168] width 61 height 10
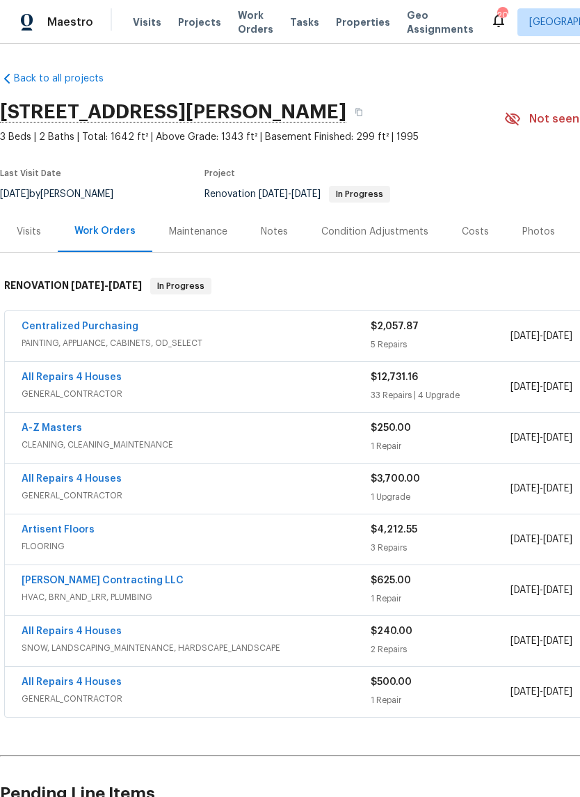
click at [275, 237] on div "Notes" at bounding box center [274, 232] width 27 height 14
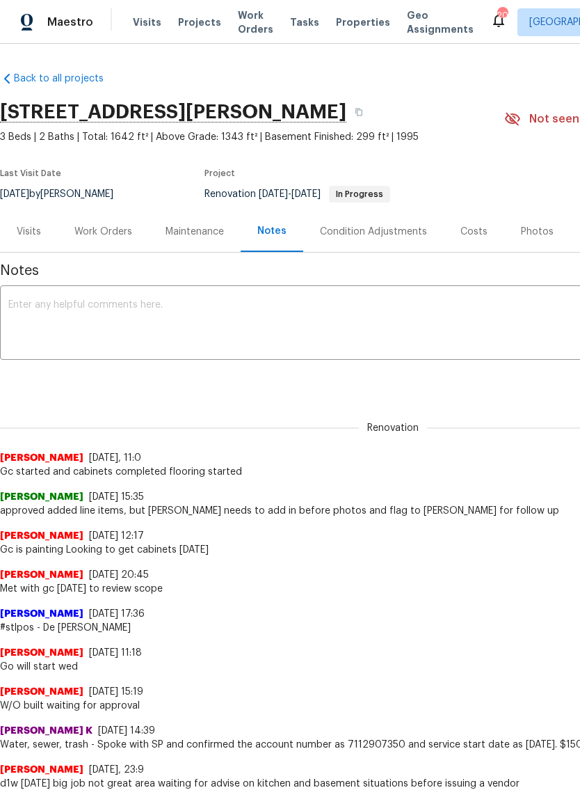
click at [285, 314] on textarea at bounding box center [392, 324] width 769 height 49
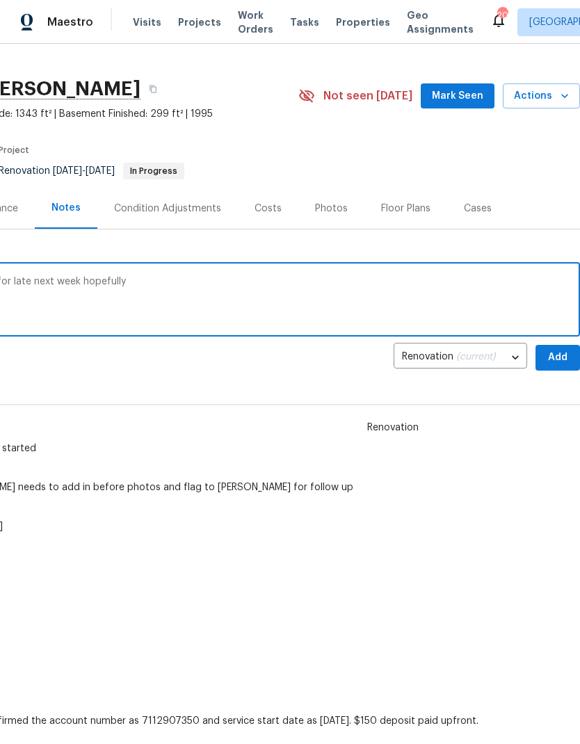
scroll to position [23, 206]
type textarea "Gc almost complete will get oi scheduled for late next week hopefully"
click at [555, 358] on span "Add" at bounding box center [558, 357] width 22 height 17
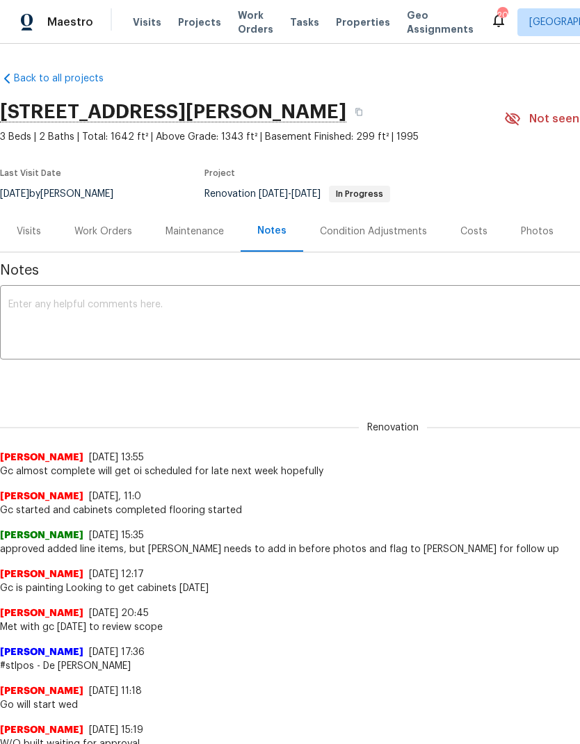
scroll to position [0, 0]
